Goal: Navigation & Orientation: Find specific page/section

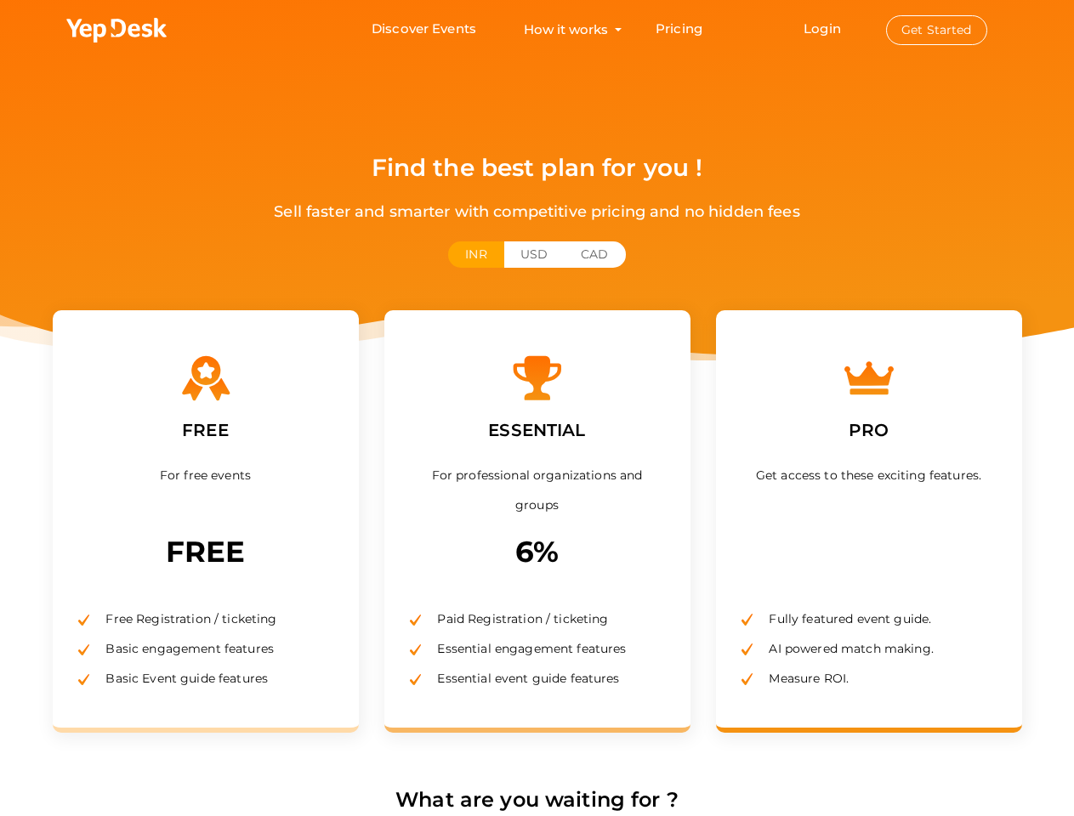
click at [537, 408] on label "ESSENTIAL" at bounding box center [536, 430] width 122 height 53
click at [117, 31] on use at bounding box center [116, 30] width 100 height 25
click at [823, 28] on link "Login" at bounding box center [822, 28] width 37 height 16
click at [936, 30] on button "Get Started" at bounding box center [936, 30] width 101 height 30
click at [475, 254] on button "INR" at bounding box center [475, 254] width 55 height 26
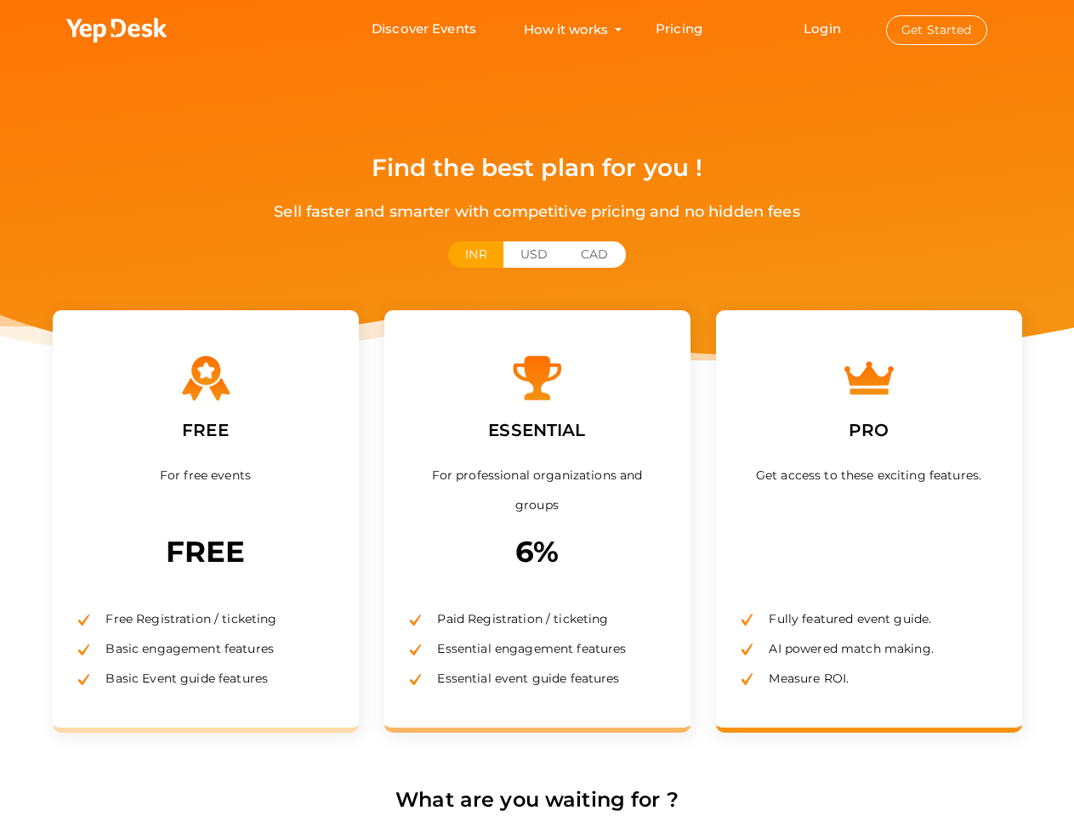
click at [534, 254] on button "USD" at bounding box center [533, 254] width 61 height 26
click at [594, 254] on button "CAD" at bounding box center [594, 254] width 61 height 26
